Goal: Complete application form

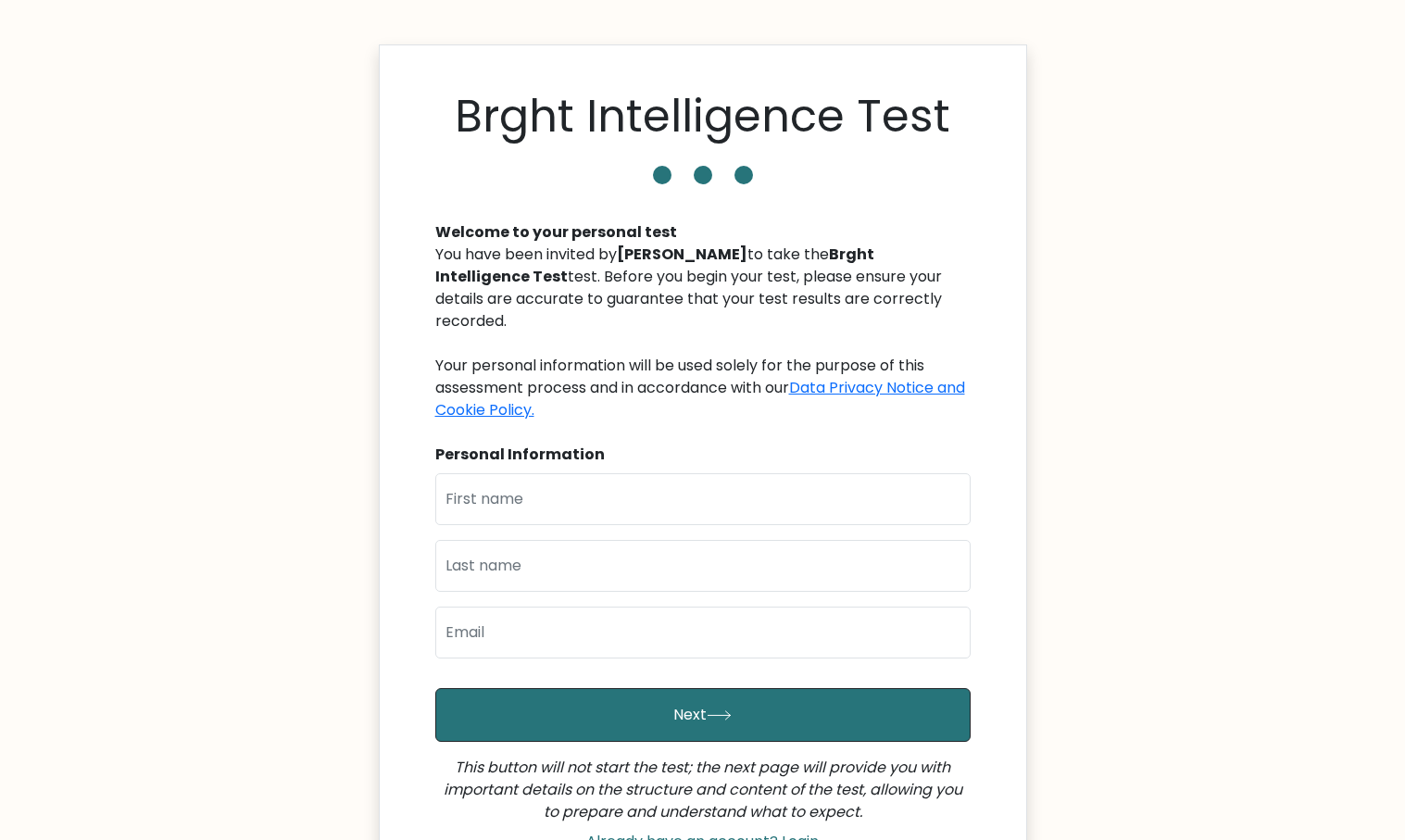
type input "[PERSON_NAME]"
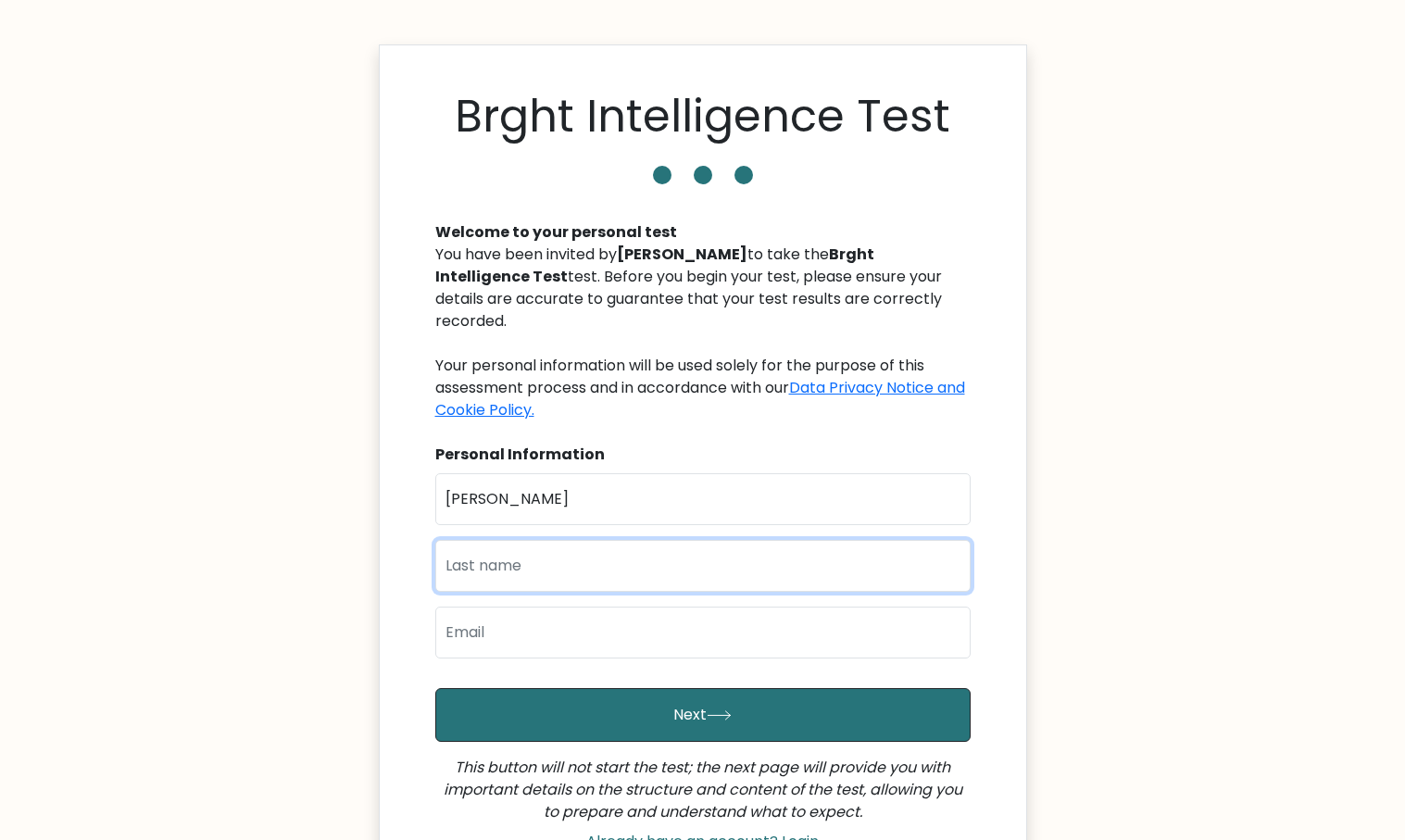
type input "[PERSON_NAME]"
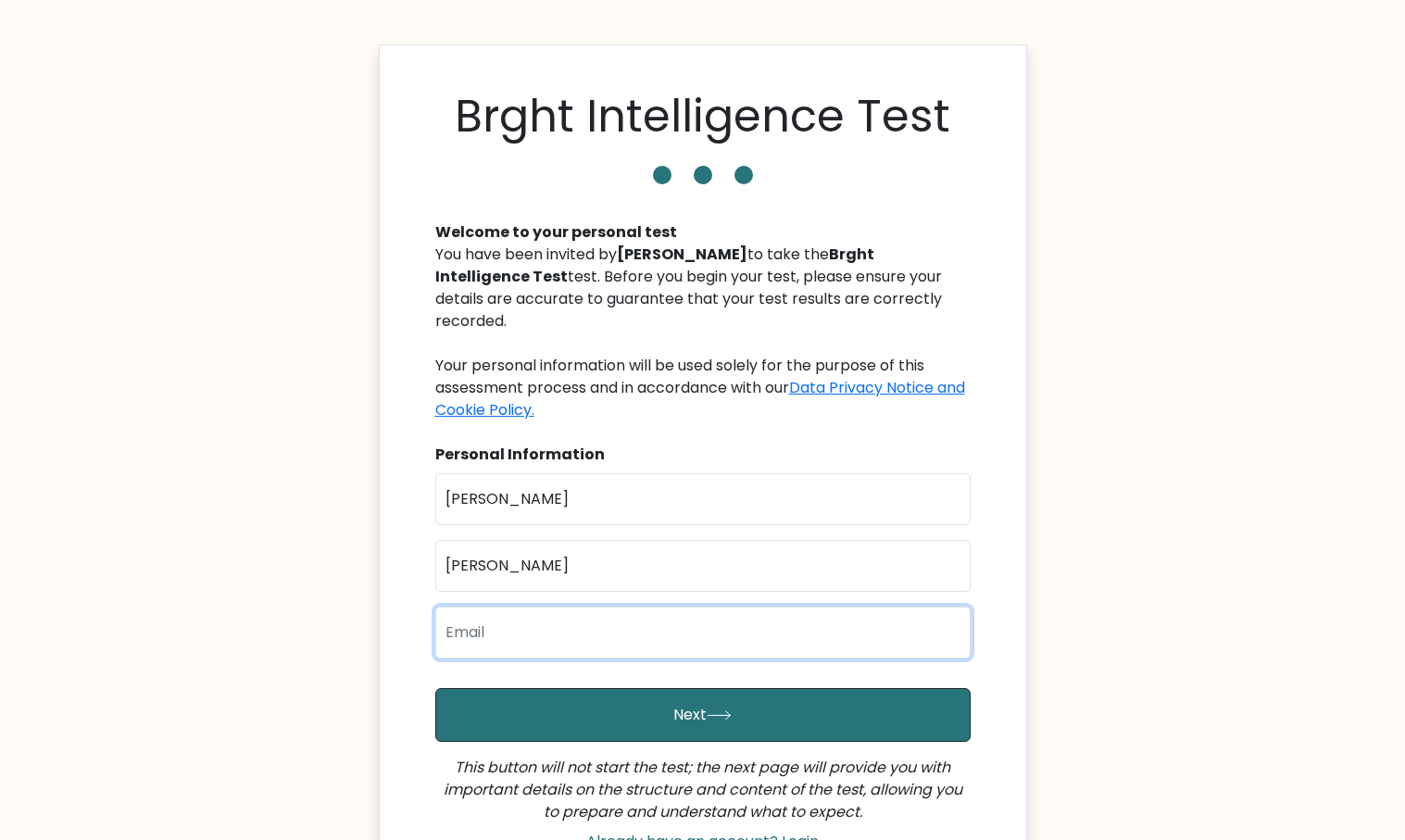
click at [591, 623] on input "email" at bounding box center [702, 633] width 536 height 52
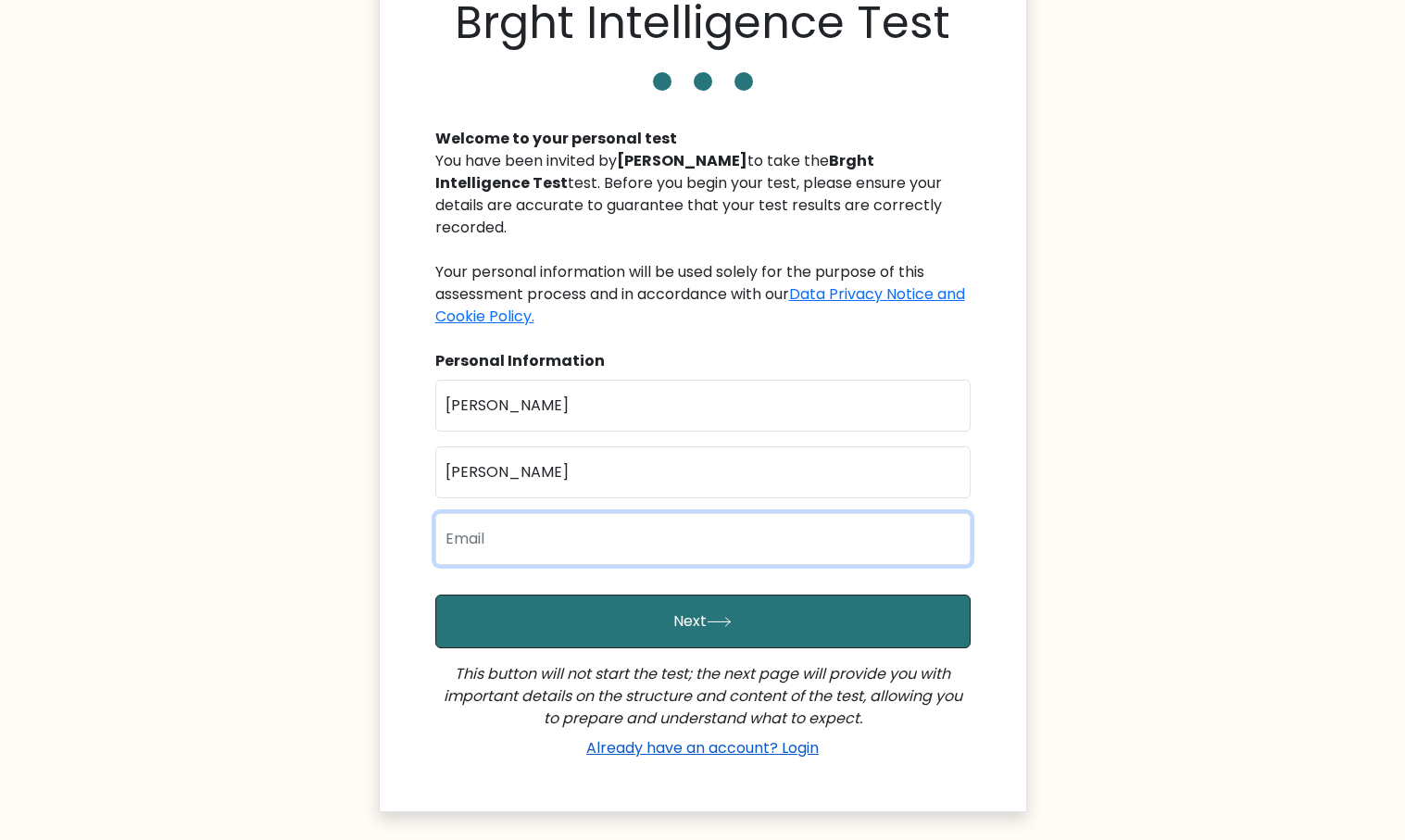
scroll to position [185, 0]
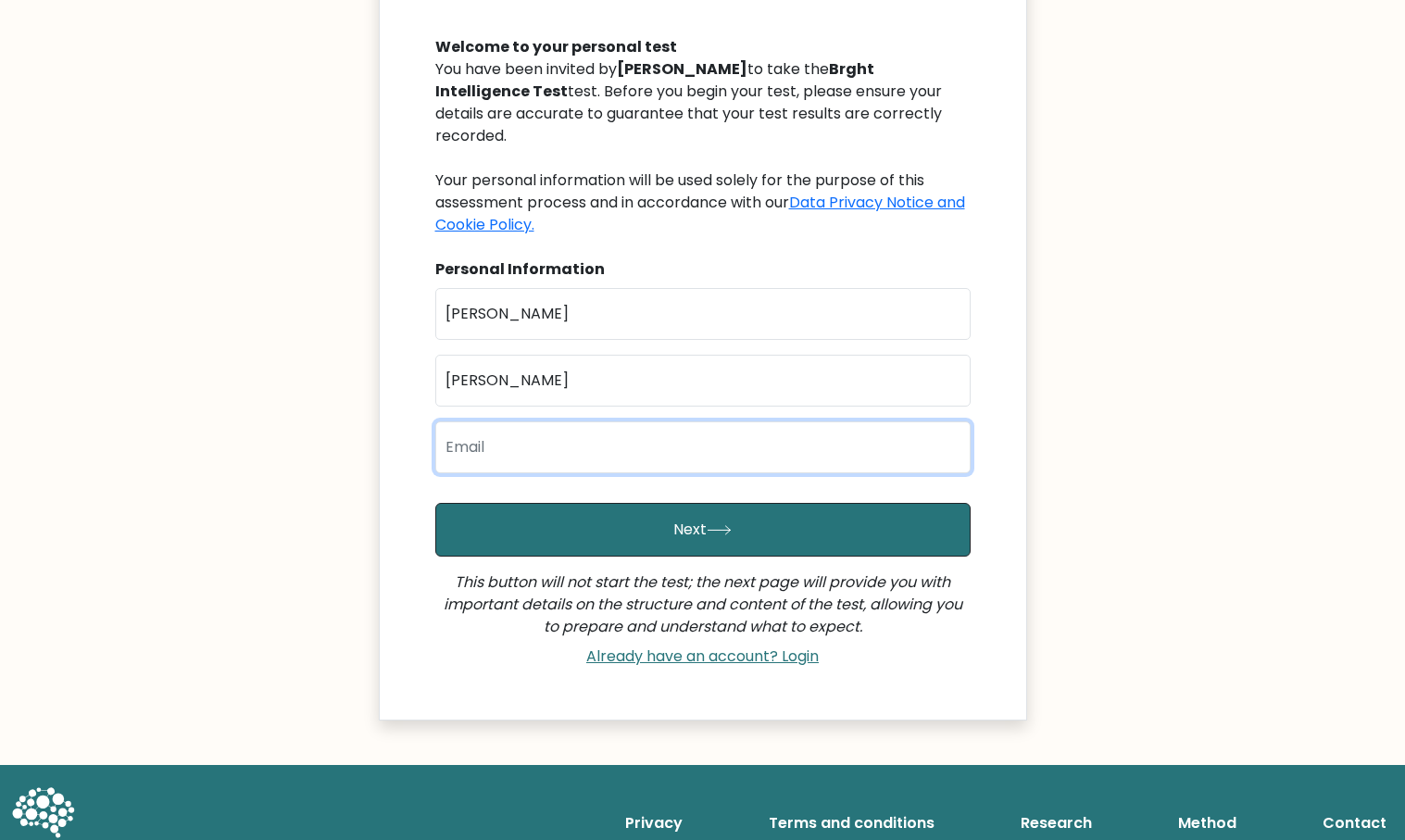
click at [562, 436] on input "email" at bounding box center [702, 447] width 536 height 52
type input "[PERSON_NAME][EMAIL_ADDRESS][DOMAIN_NAME]"
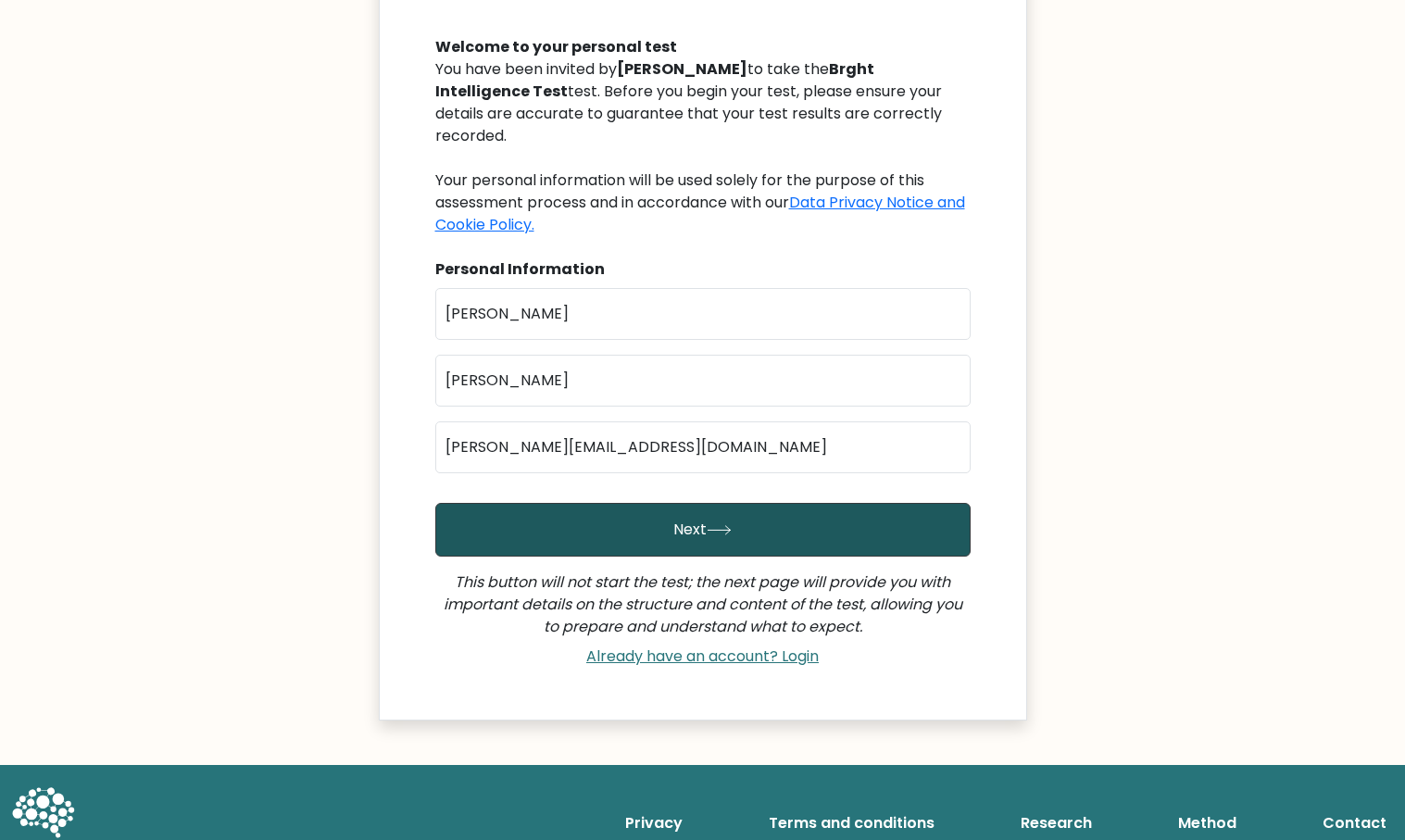
click at [592, 502] on button "Next" at bounding box center [702, 529] width 536 height 54
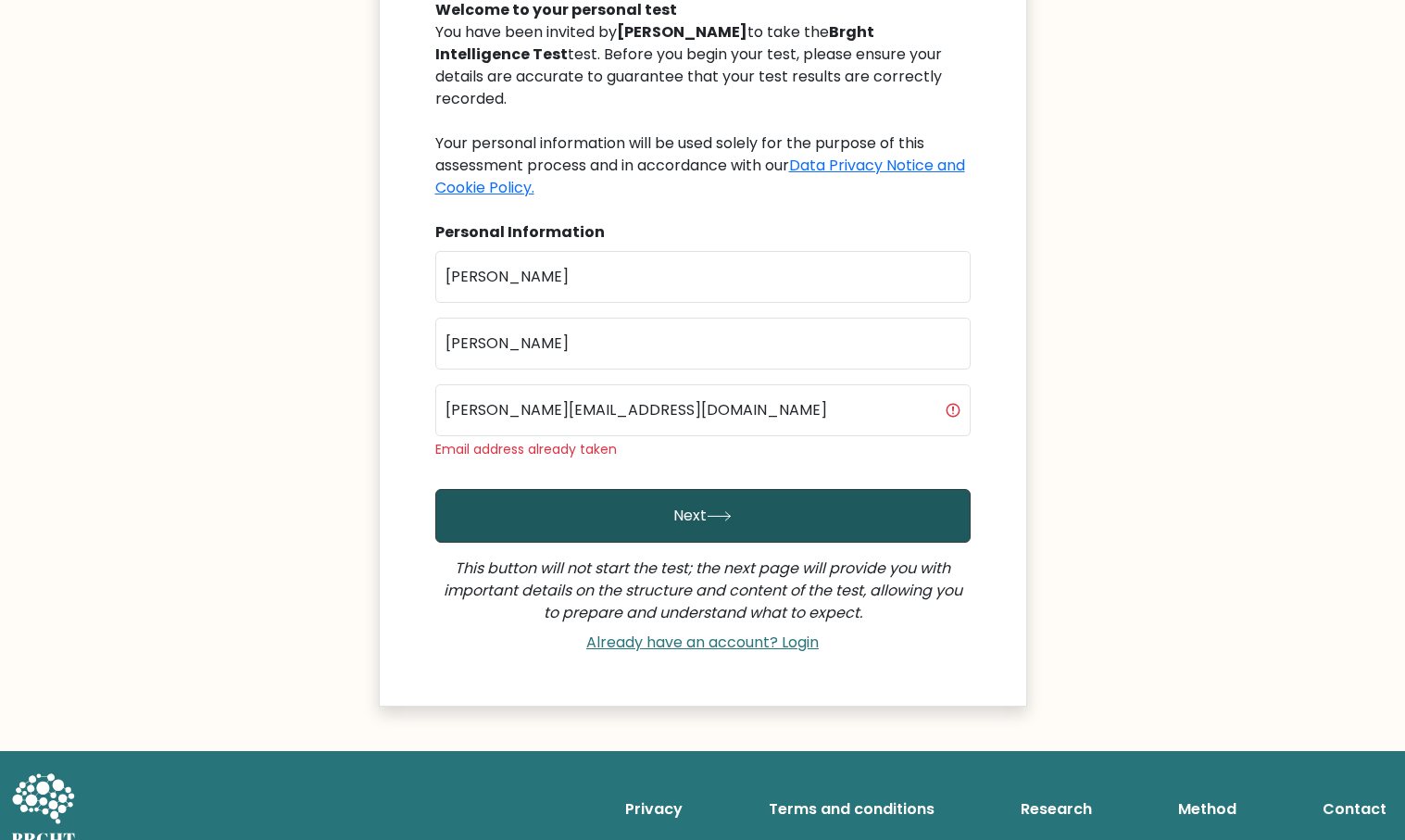
scroll to position [224, 0]
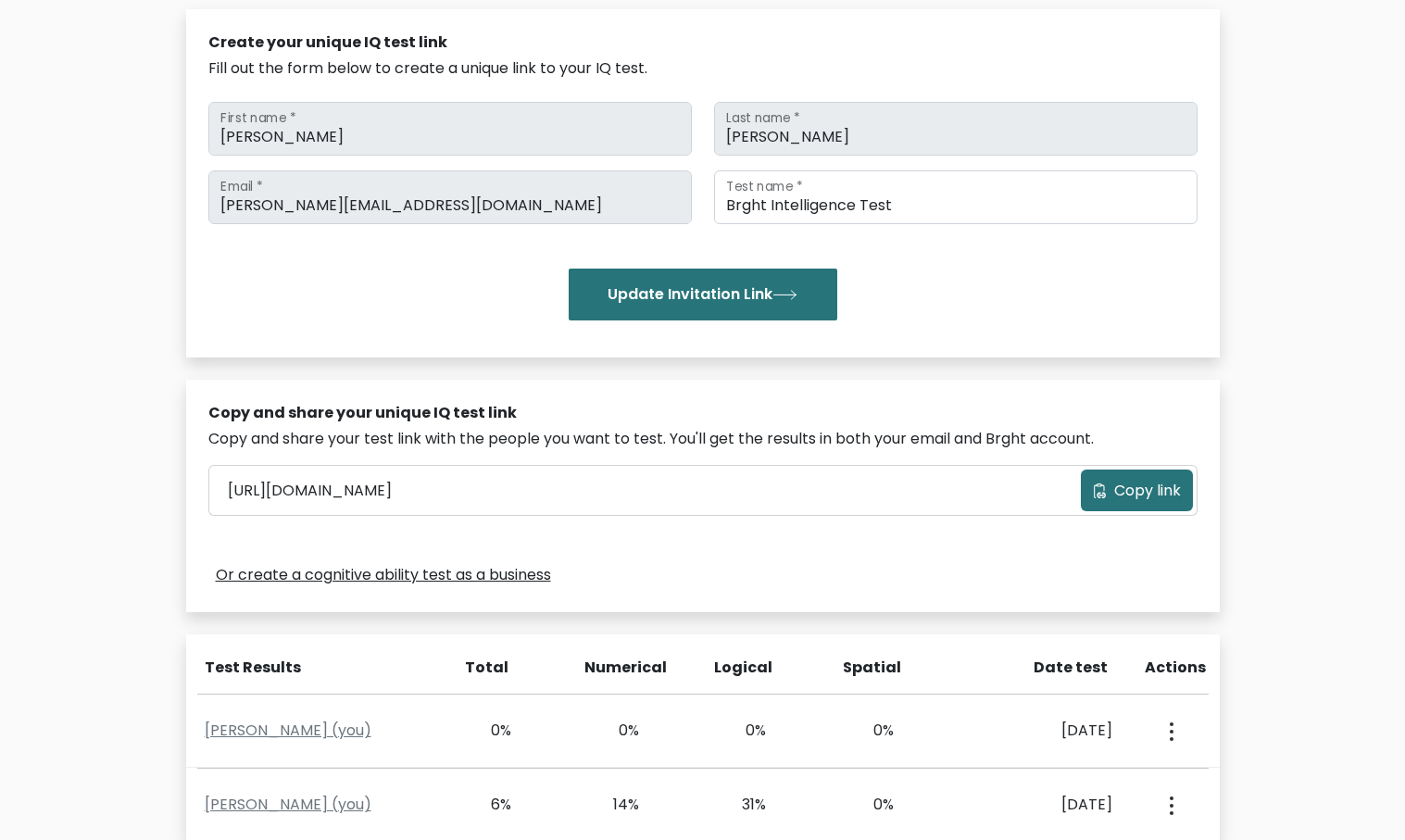
scroll to position [313, 0]
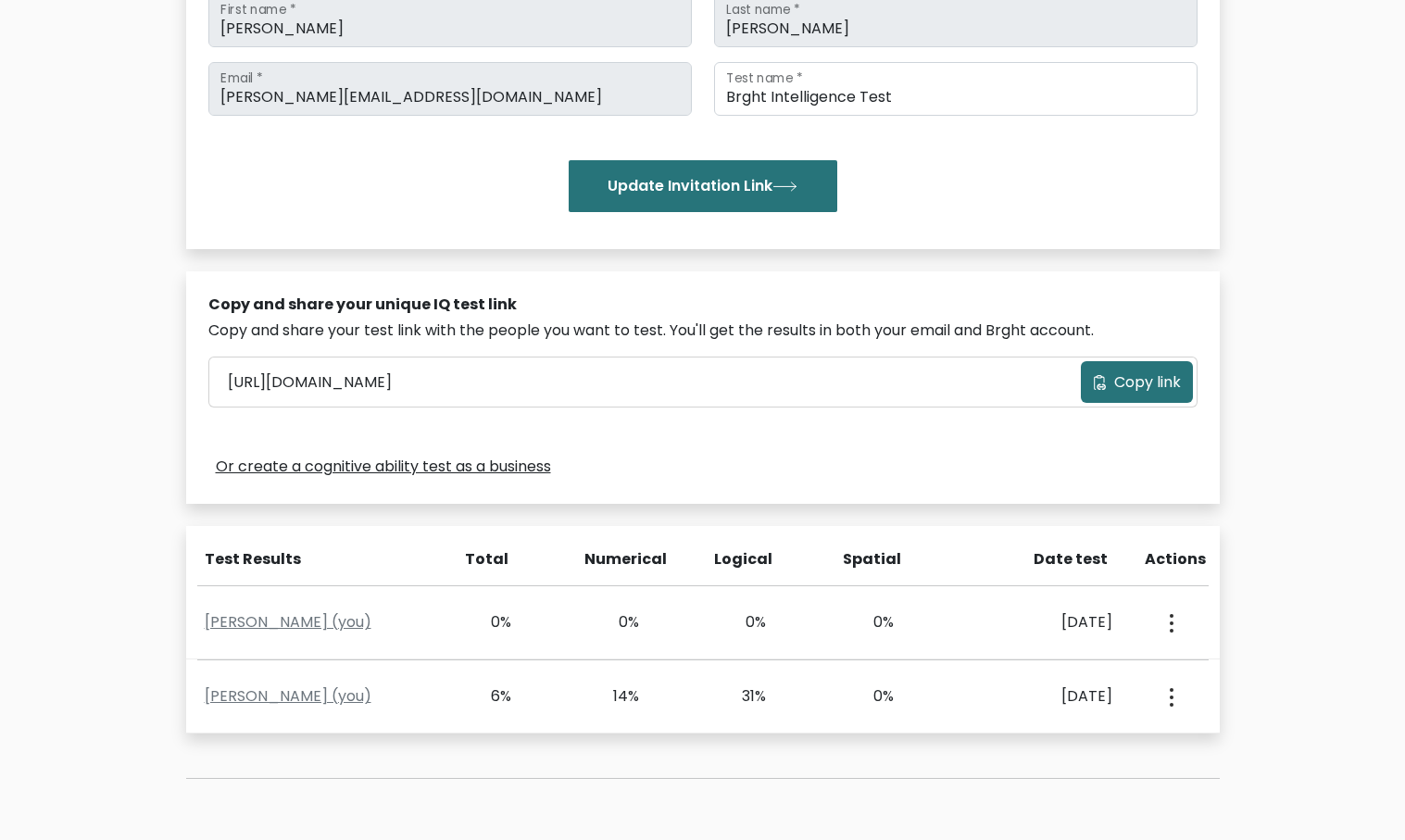
click at [622, 772] on div "Test the IQ of other people 40 questions 30 minutes English Create your unique …" at bounding box center [702, 316] width 1056 height 1013
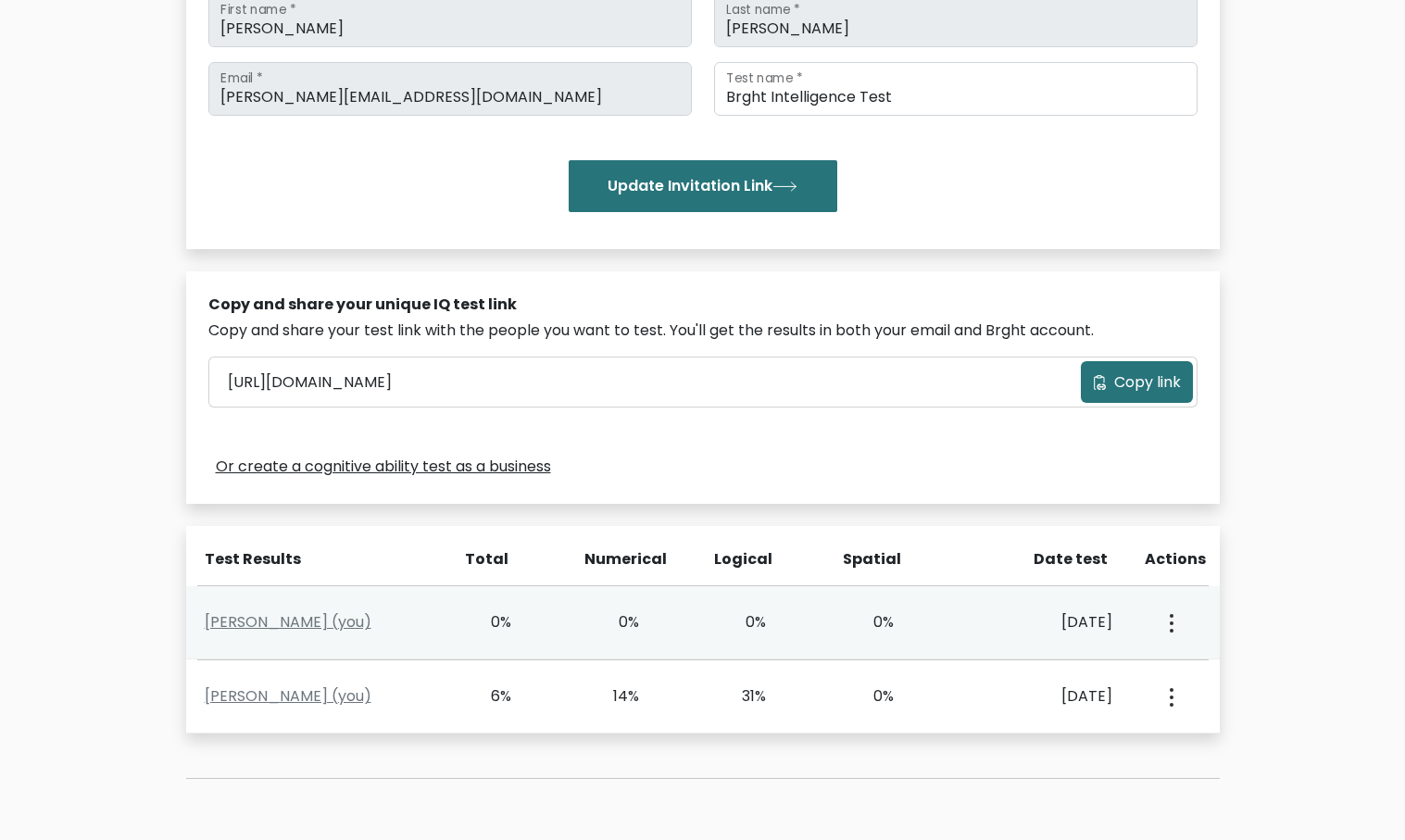
click at [1178, 624] on div "View Profile" at bounding box center [1170, 622] width 63 height 58
click at [1168, 627] on button "button" at bounding box center [1170, 622] width 14 height 58
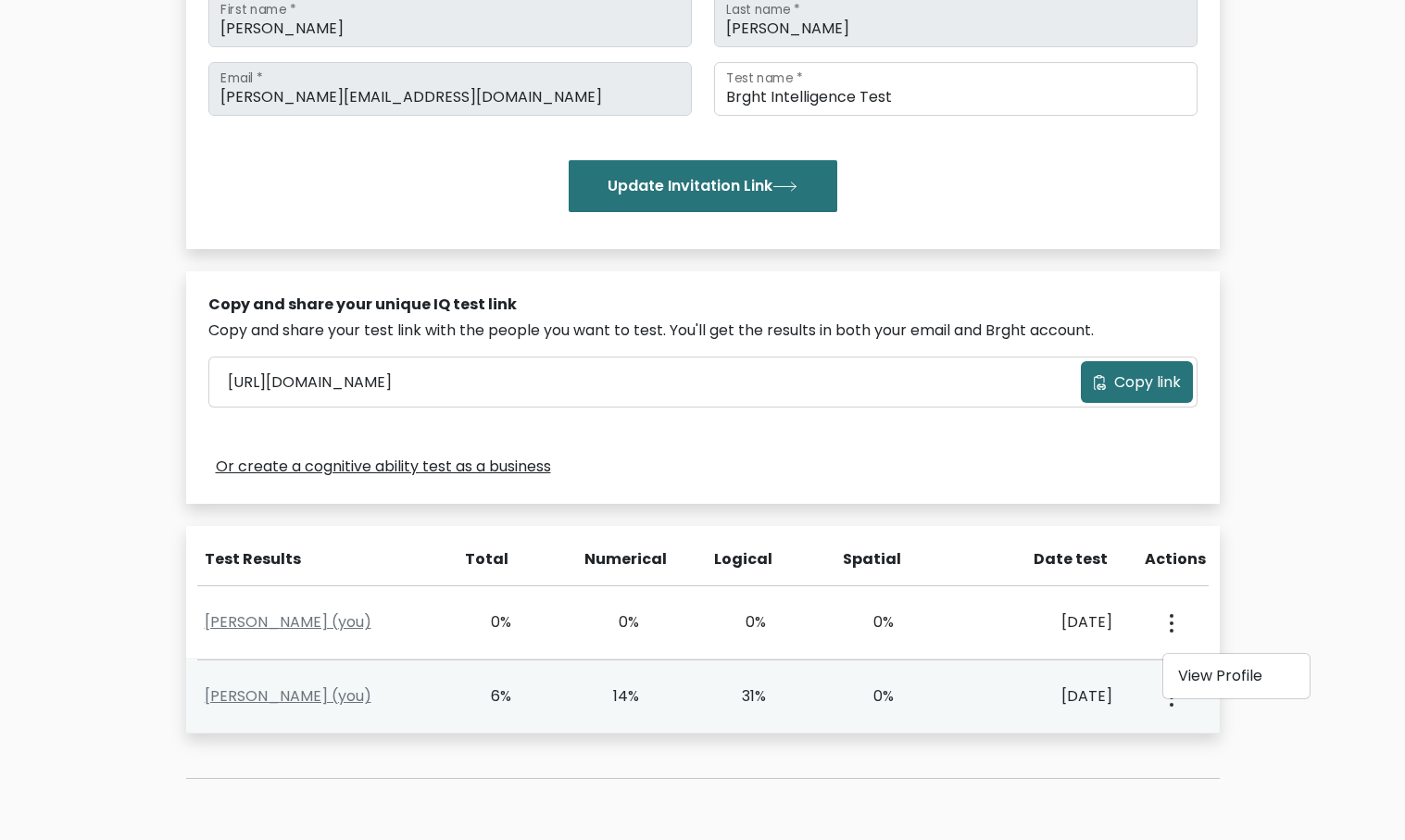
click at [1171, 714] on button "button" at bounding box center [1170, 696] width 14 height 58
click at [1194, 734] on ul "View Profile" at bounding box center [1237, 750] width 149 height 46
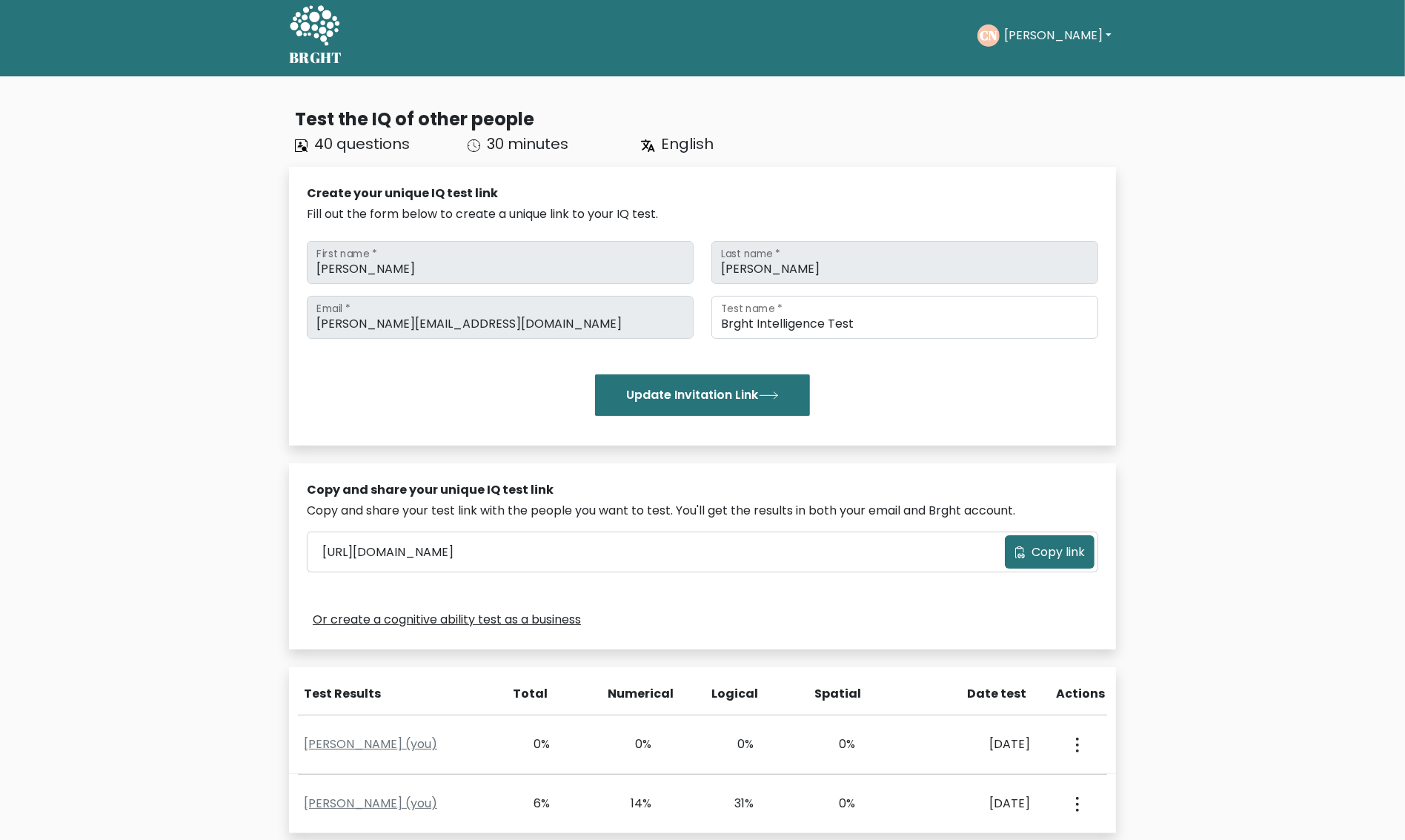
scroll to position [0, 0]
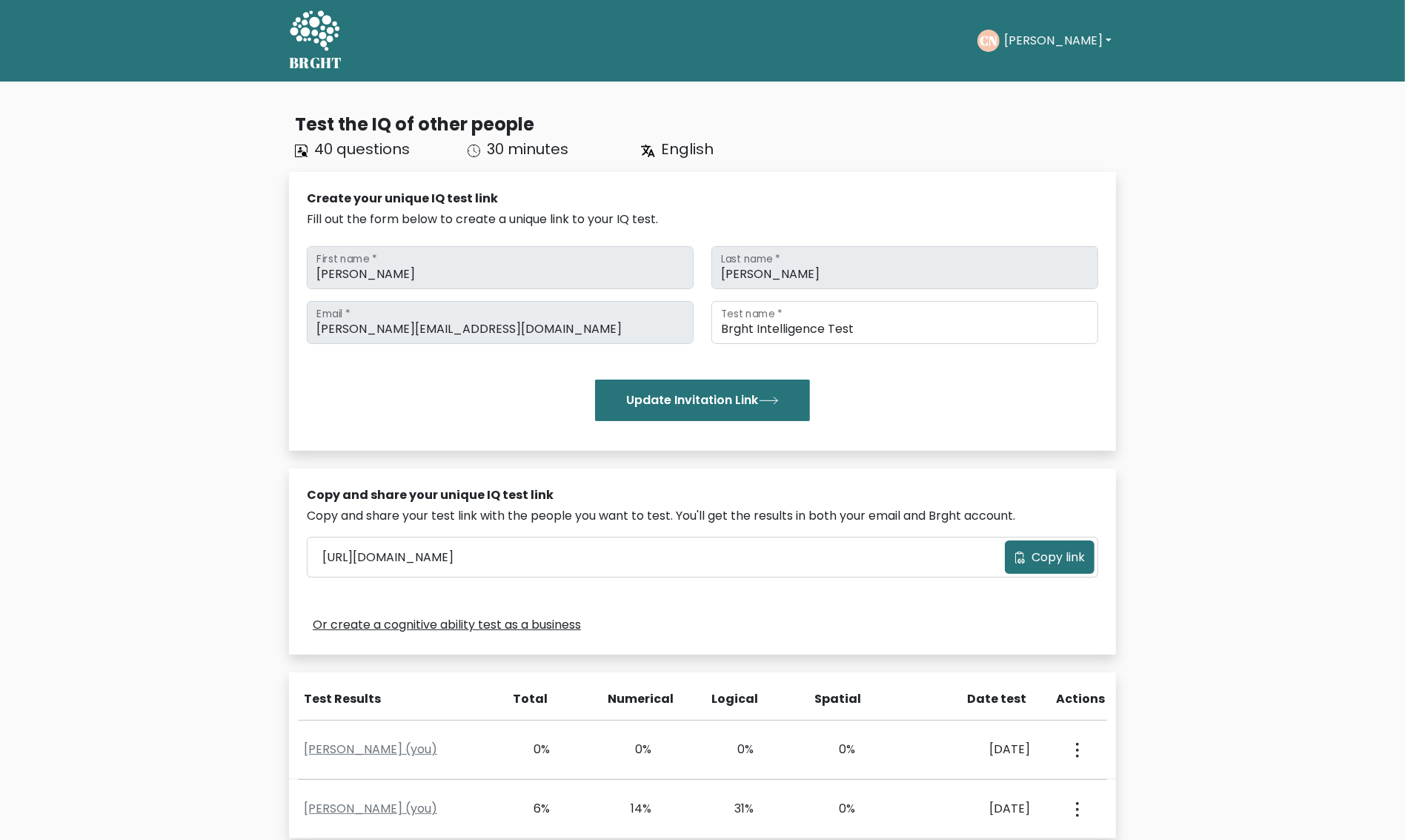
drag, startPoint x: 1291, startPoint y: 289, endPoint x: 1271, endPoint y: 323, distance: 39.4
click at [1123, 303] on div "Test the IQ of other people 40 questions 30 minutes English Create your unique …" at bounding box center [702, 531] width 1405 height 899
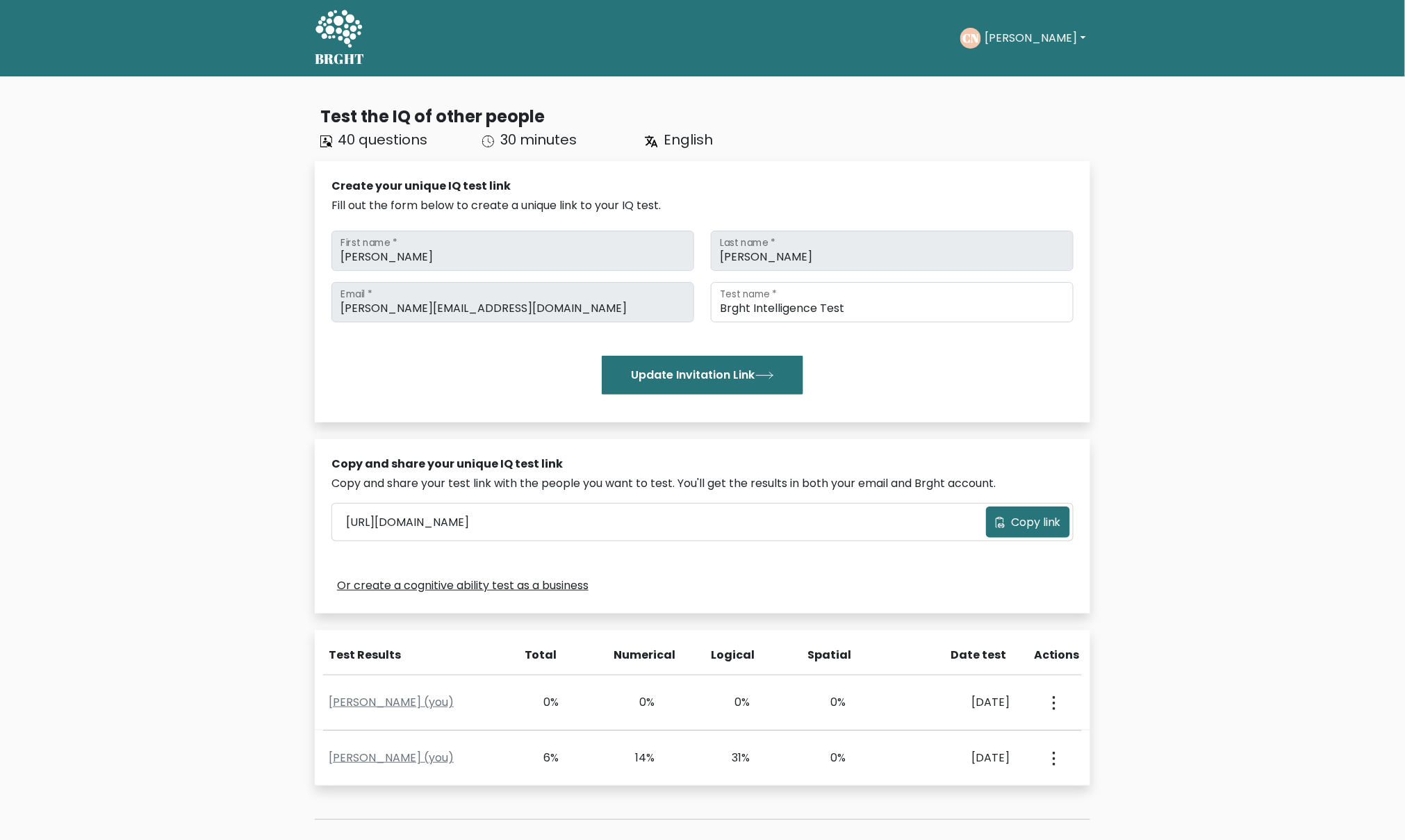
click at [1053, 408] on div "Test the IQ of other people 40 questions 30 minutes English Create your unique …" at bounding box center [702, 498] width 1405 height 843
